Goal: Navigation & Orientation: Find specific page/section

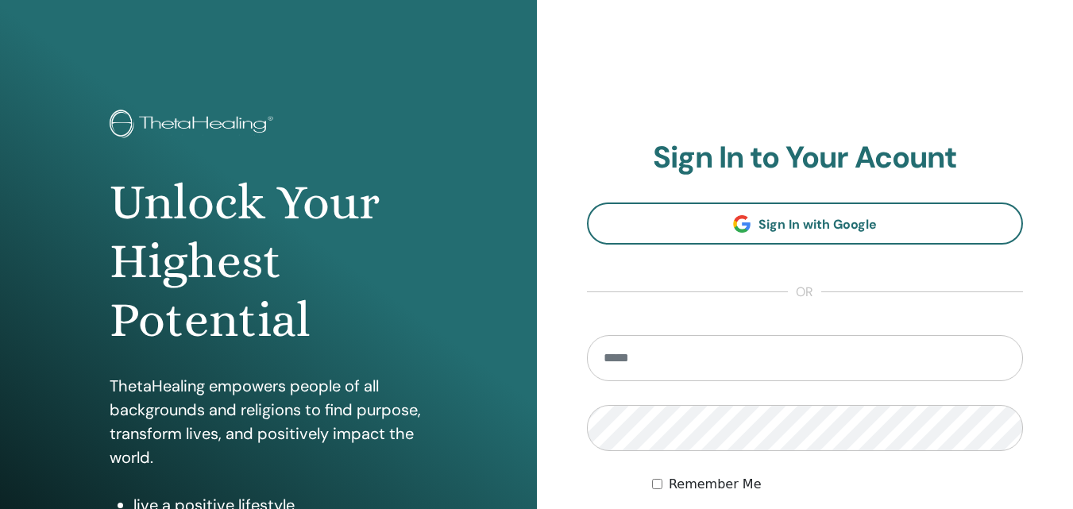
click at [640, 365] on input "email" at bounding box center [805, 358] width 437 height 46
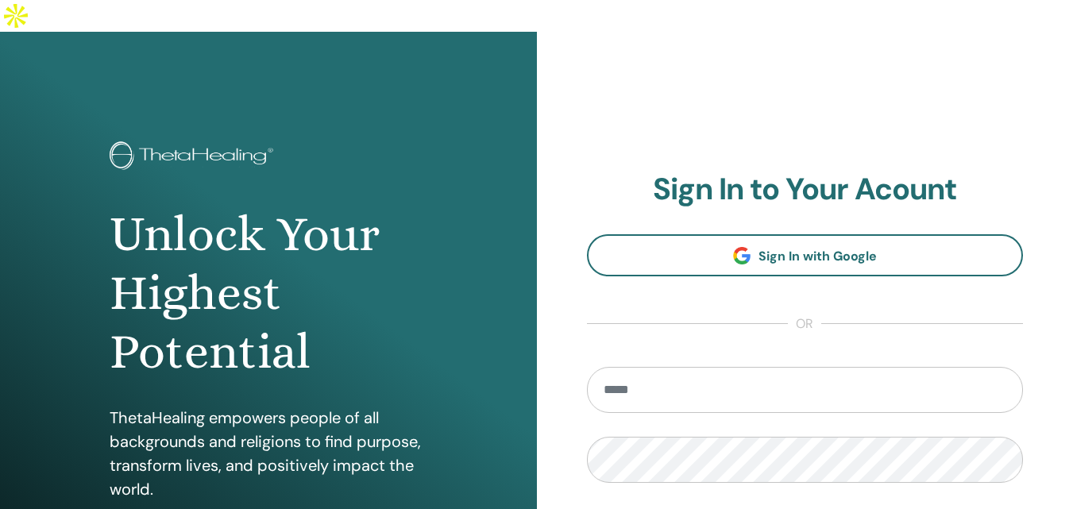
type input "**********"
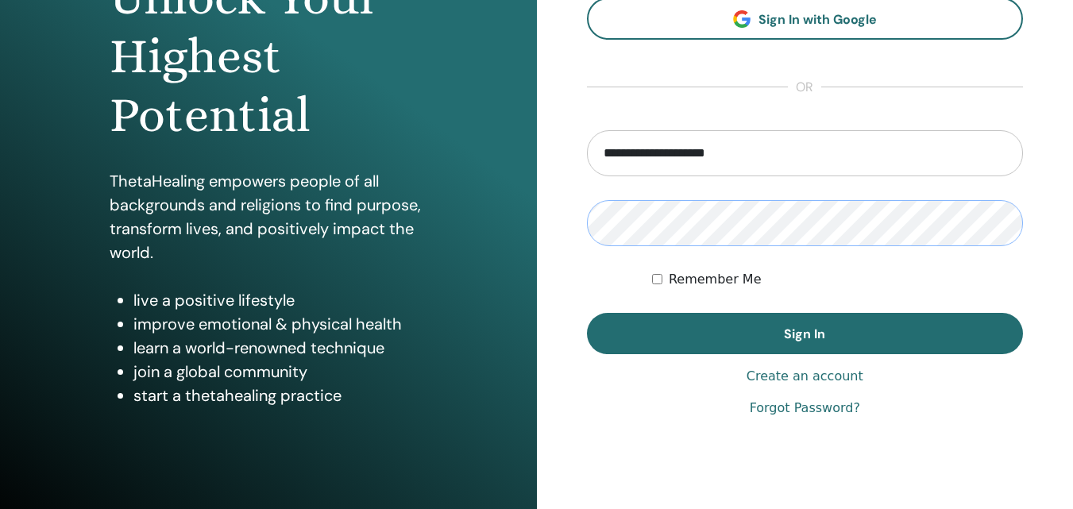
scroll to position [238, 0]
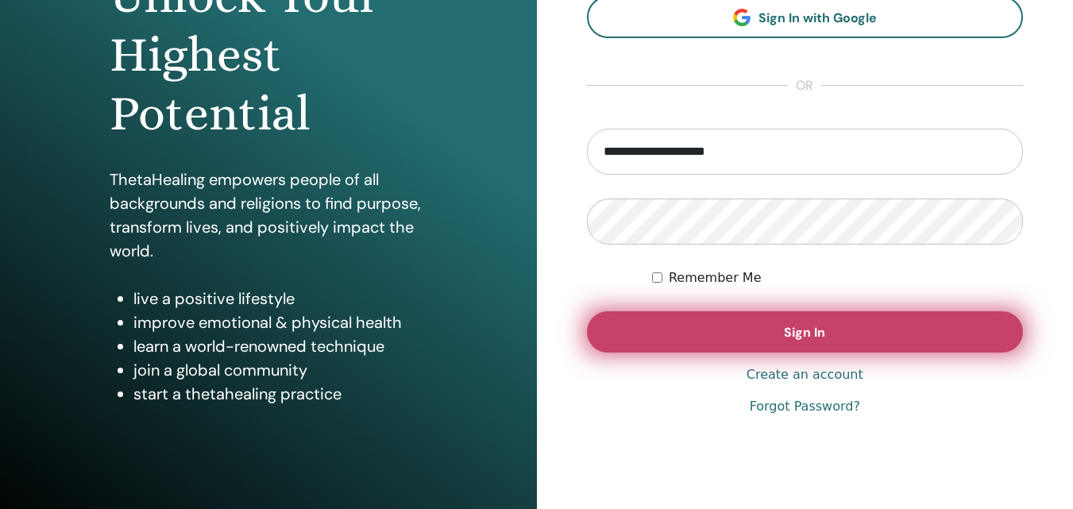
click at [848, 311] on button "Sign In" at bounding box center [805, 331] width 437 height 41
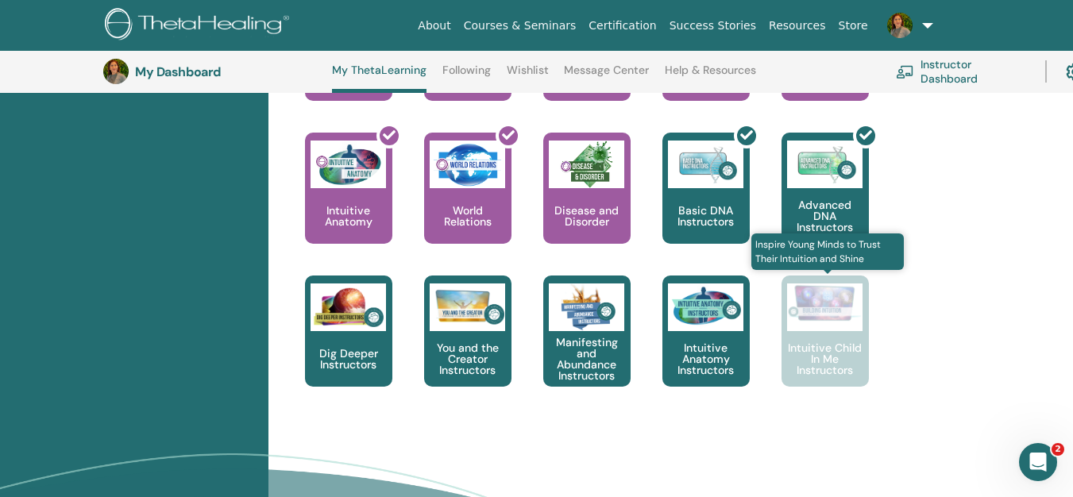
scroll to position [995, 0]
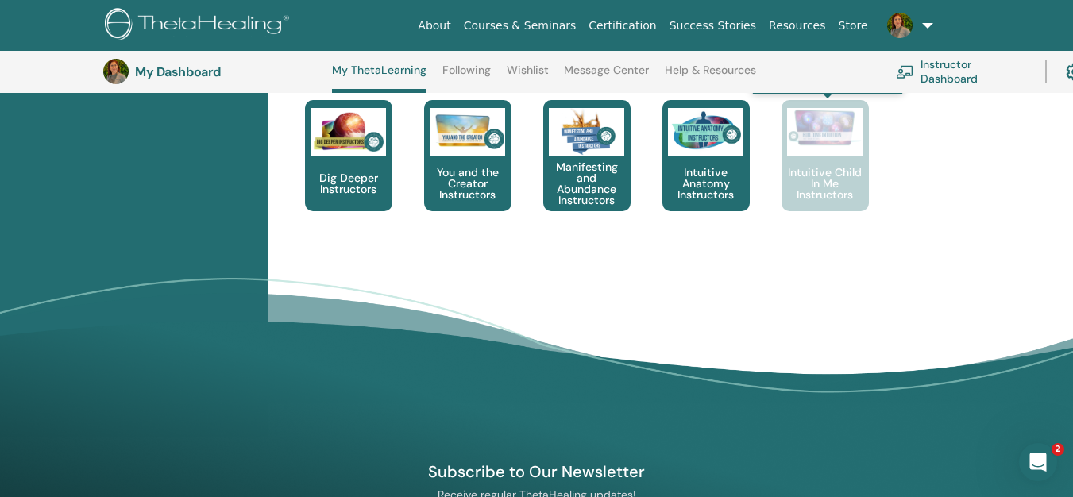
click at [826, 173] on p "Intuitive Child In Me Instructors" at bounding box center [825, 183] width 87 height 33
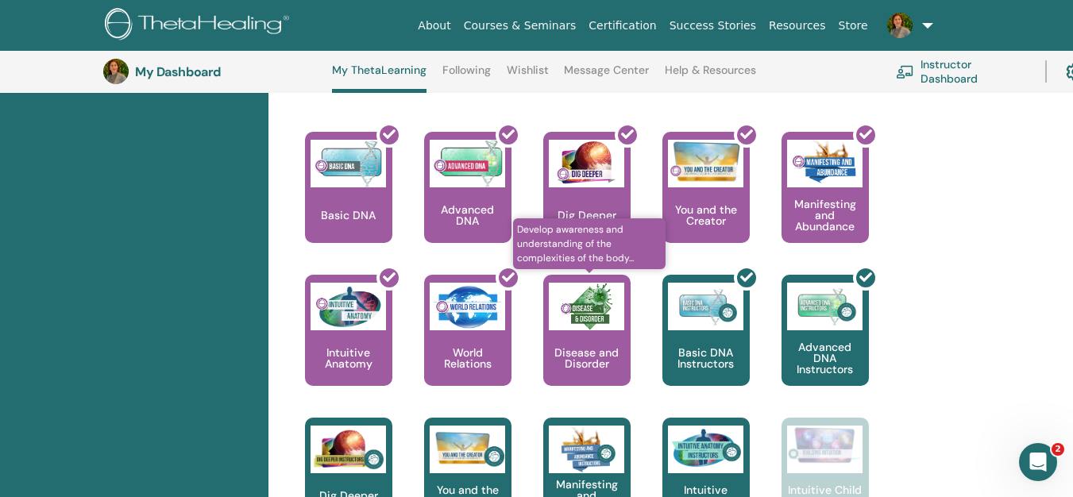
scroll to position [122, 0]
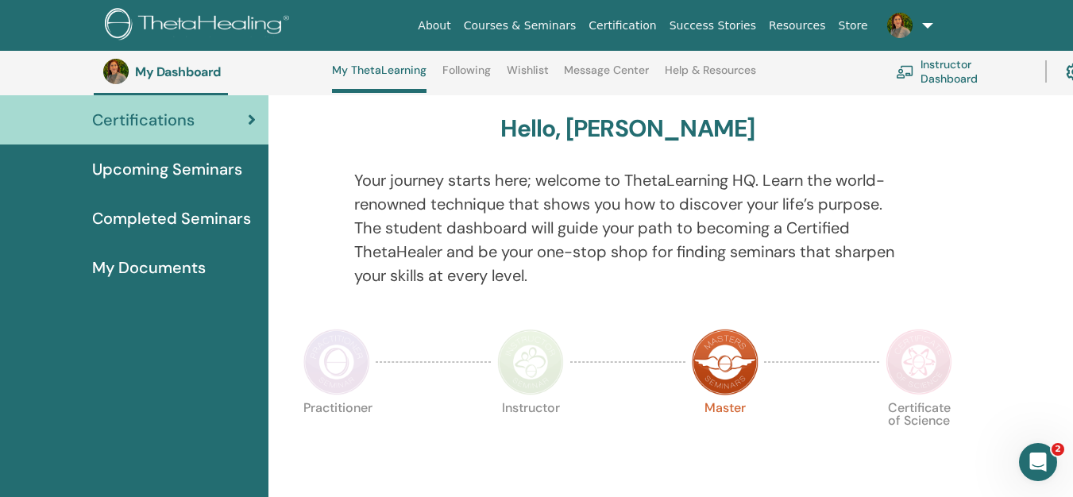
click at [190, 218] on span "Completed Seminars" at bounding box center [171, 219] width 159 height 24
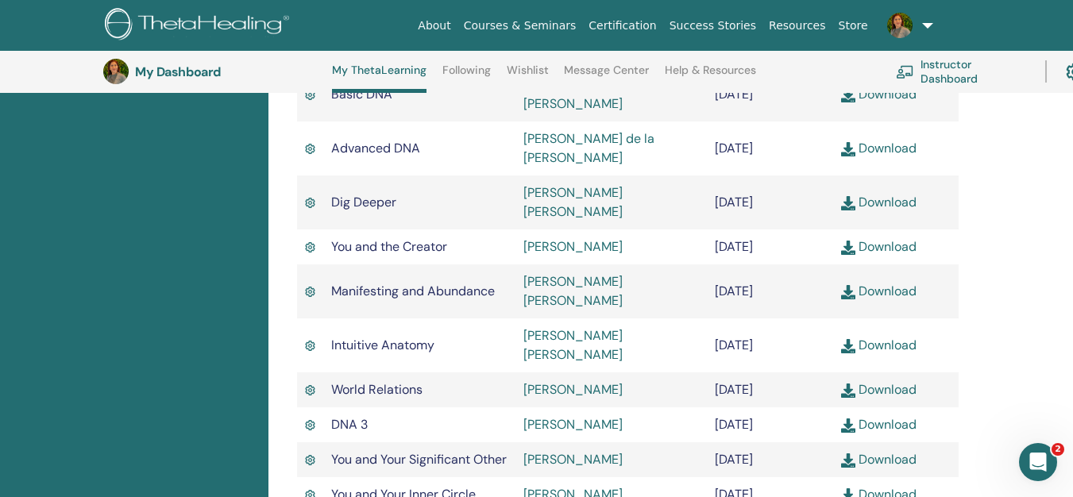
scroll to position [624, 77]
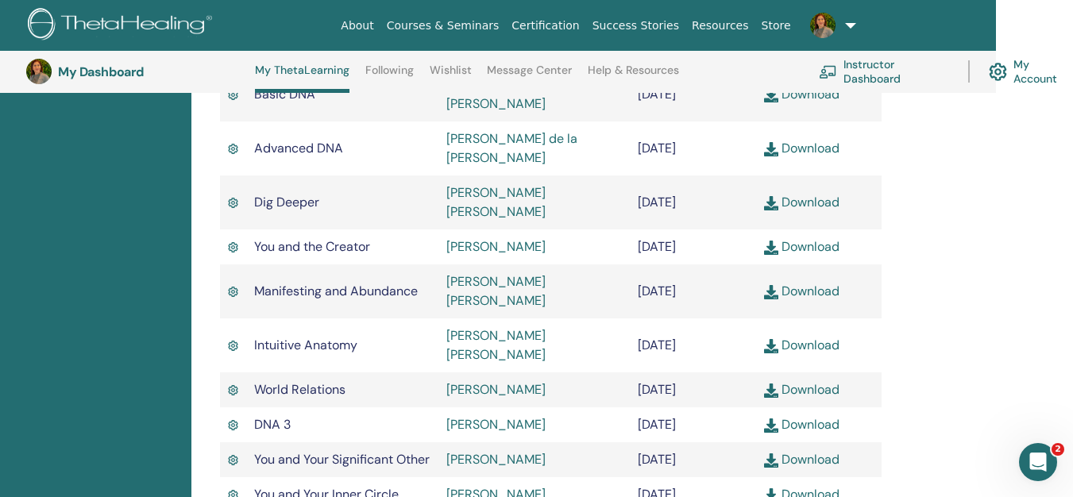
click at [865, 74] on link "Instructor Dashboard" at bounding box center [884, 71] width 130 height 35
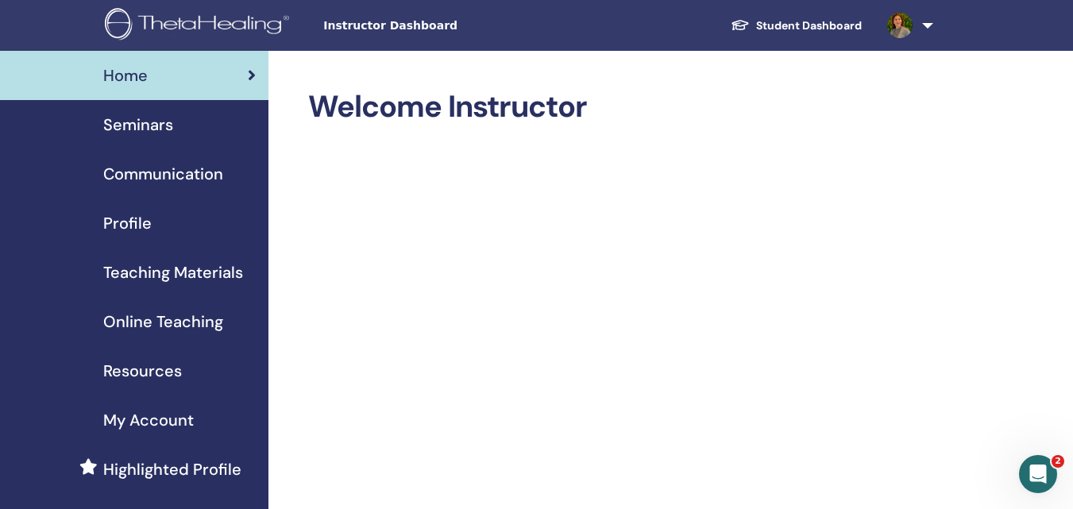
click at [125, 215] on span "Profile" at bounding box center [127, 223] width 48 height 24
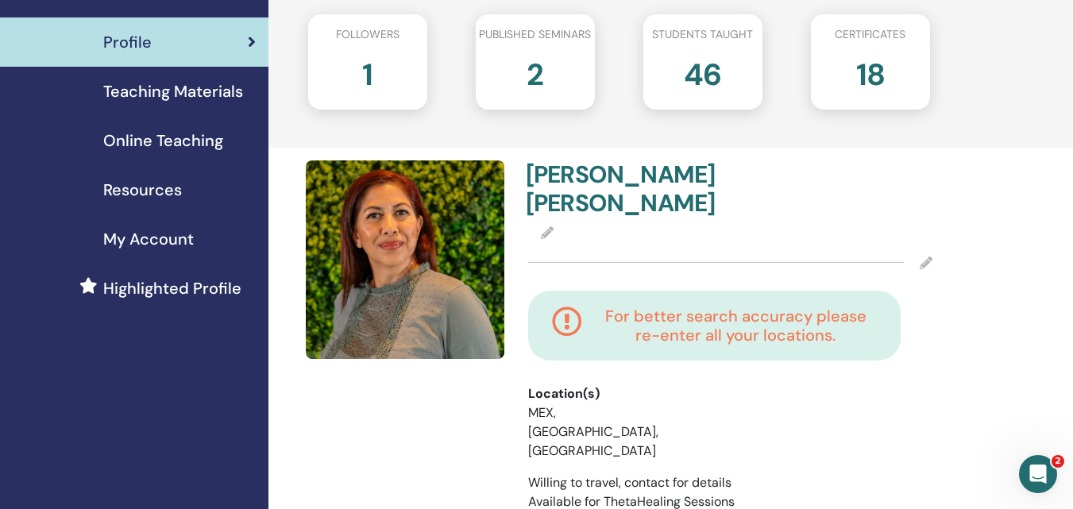
scroll to position [118, 0]
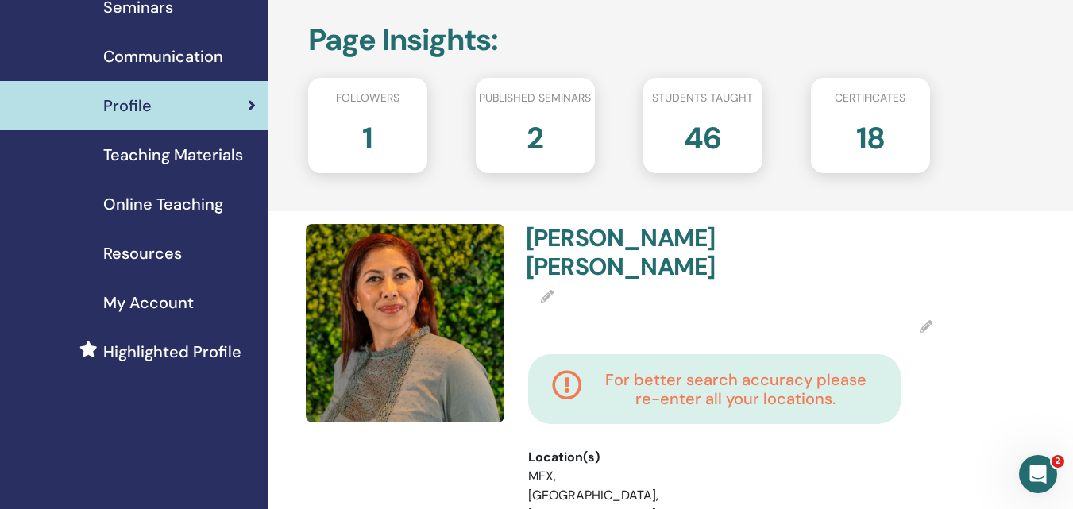
click at [531, 138] on h2 "2" at bounding box center [535, 135] width 17 height 44
click at [376, 124] on div "1" at bounding box center [367, 145] width 143 height 64
click at [200, 157] on span "Teaching Materials" at bounding box center [173, 155] width 140 height 24
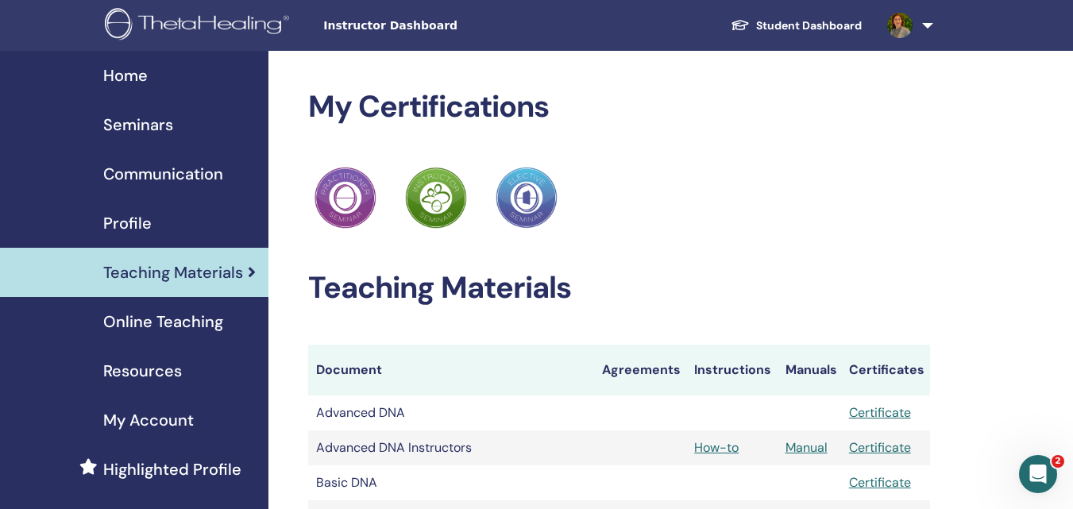
click at [183, 325] on span "Online Teaching" at bounding box center [163, 322] width 120 height 24
